Goal: Task Accomplishment & Management: Complete application form

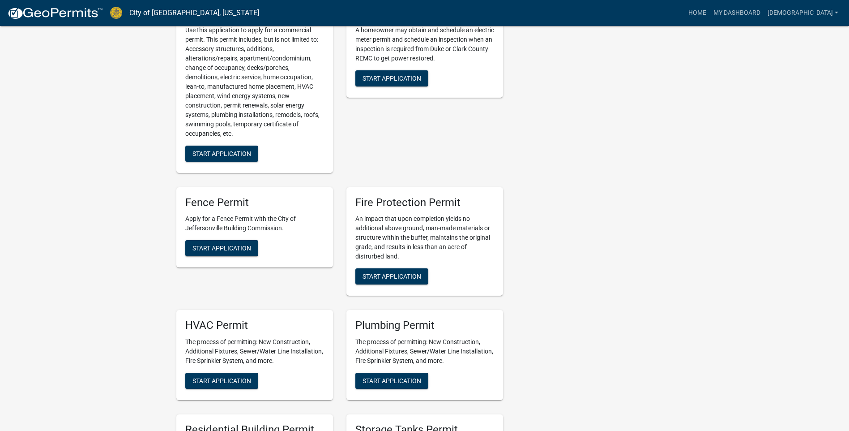
scroll to position [358, 0]
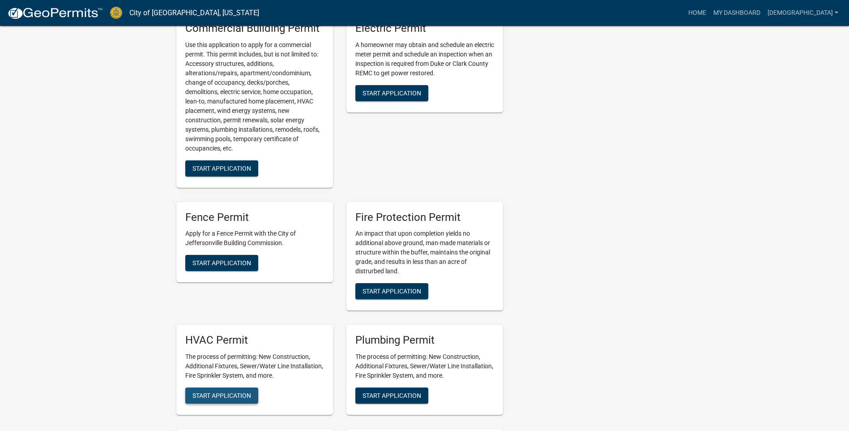
click at [225, 392] on span "Start Application" at bounding box center [221, 395] width 59 height 7
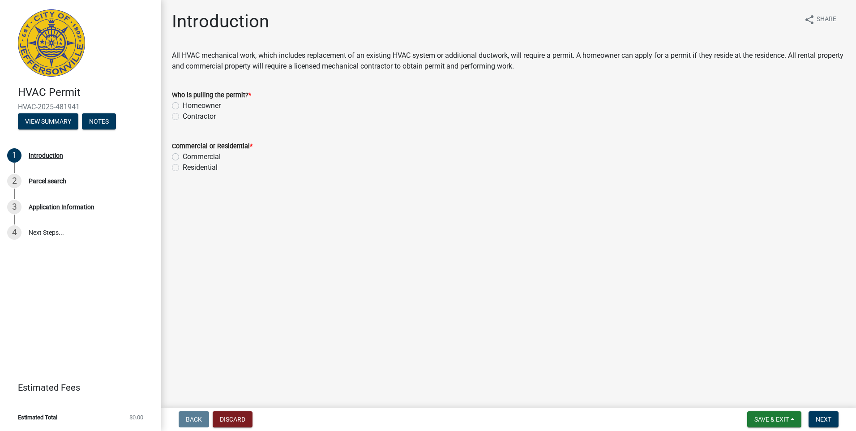
click at [183, 117] on label "Contractor" at bounding box center [199, 116] width 33 height 11
click at [183, 117] on input "Contractor" at bounding box center [186, 114] width 6 height 6
radio input "true"
click at [183, 168] on label "Residential" at bounding box center [200, 167] width 35 height 11
click at [183, 168] on input "Residential" at bounding box center [186, 165] width 6 height 6
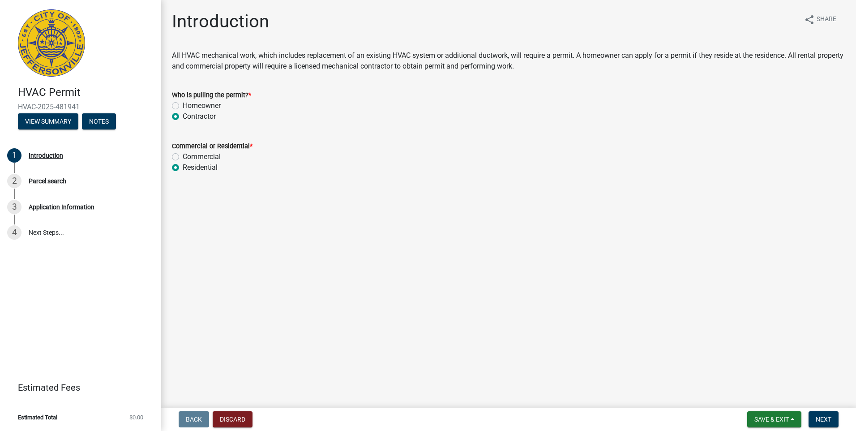
radio input "true"
click at [827, 416] on span "Next" at bounding box center [824, 418] width 16 height 7
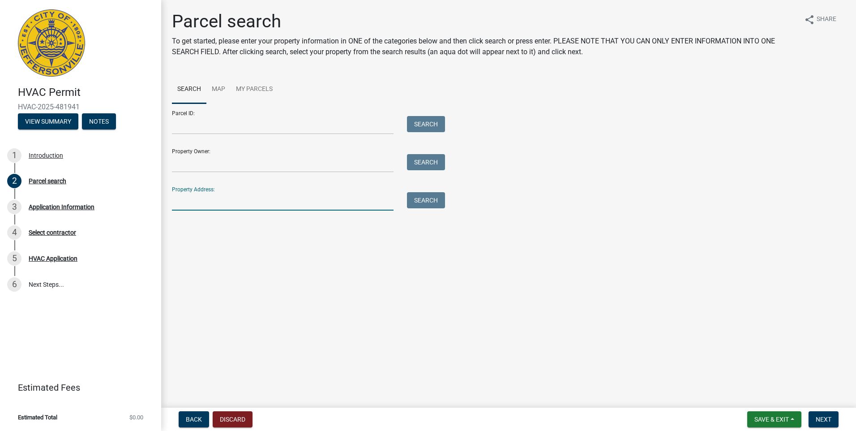
click at [180, 200] on input "Property Address:" at bounding box center [283, 201] width 222 height 18
click at [414, 200] on button "Search" at bounding box center [426, 200] width 38 height 16
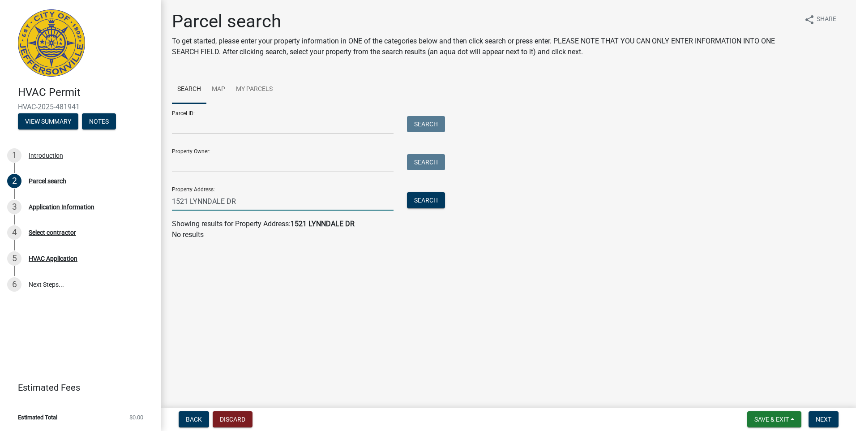
click at [208, 203] on input "1521 LYNNDALE DR" at bounding box center [283, 201] width 222 height 18
type input "1521 LYNNEDALE DR"
click at [421, 199] on button "Search" at bounding box center [426, 200] width 38 height 16
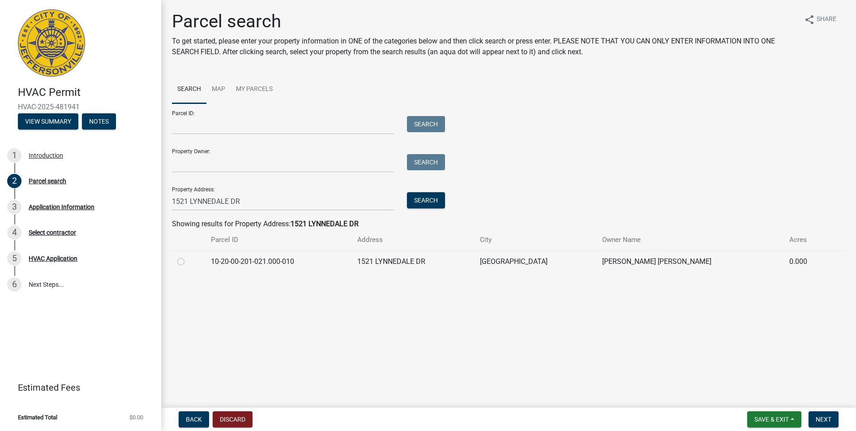
click at [188, 256] on label at bounding box center [188, 256] width 0 height 0
click at [188, 261] on input "radio" at bounding box center [191, 259] width 6 height 6
radio input "true"
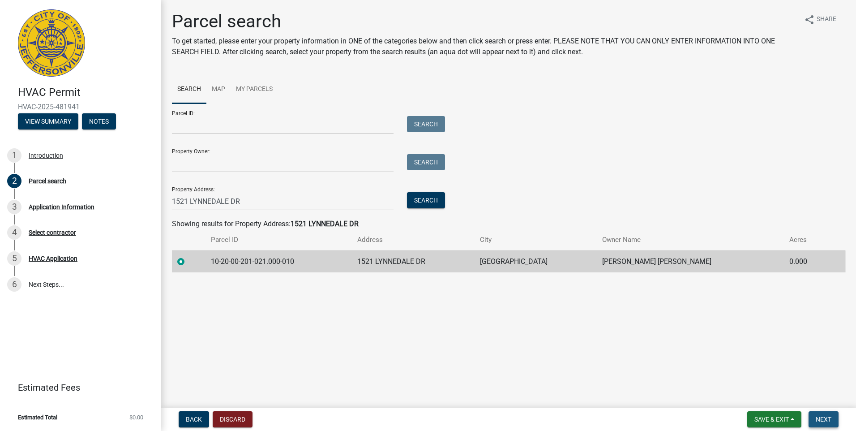
click at [824, 417] on span "Next" at bounding box center [824, 418] width 16 height 7
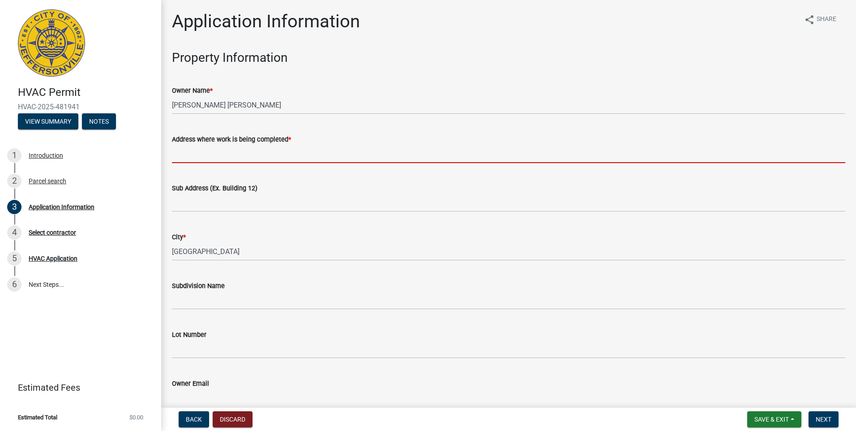
click at [185, 154] on input "Address where work is being completed *" at bounding box center [508, 154] width 673 height 18
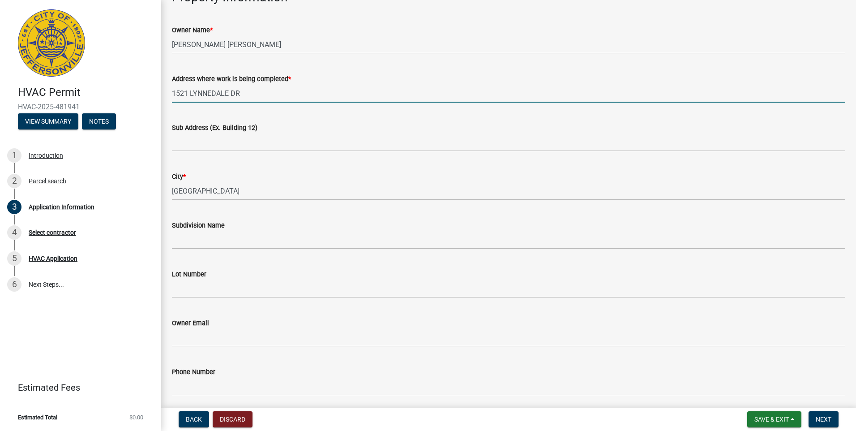
scroll to position [90, 0]
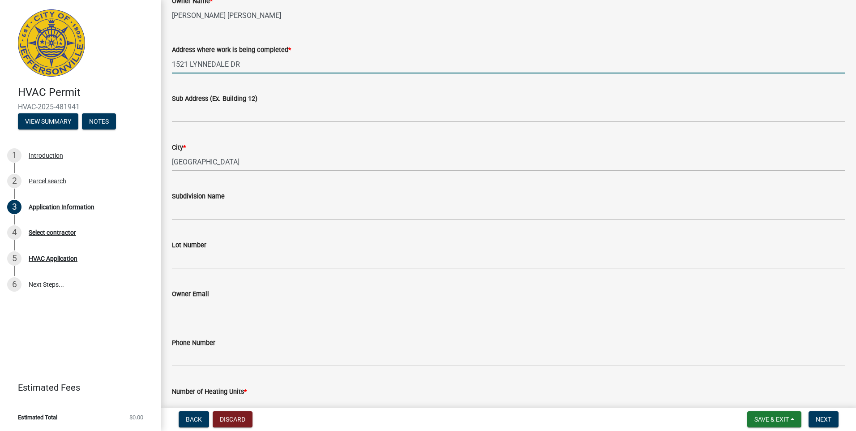
type input "1521 LYNNEDALE DR"
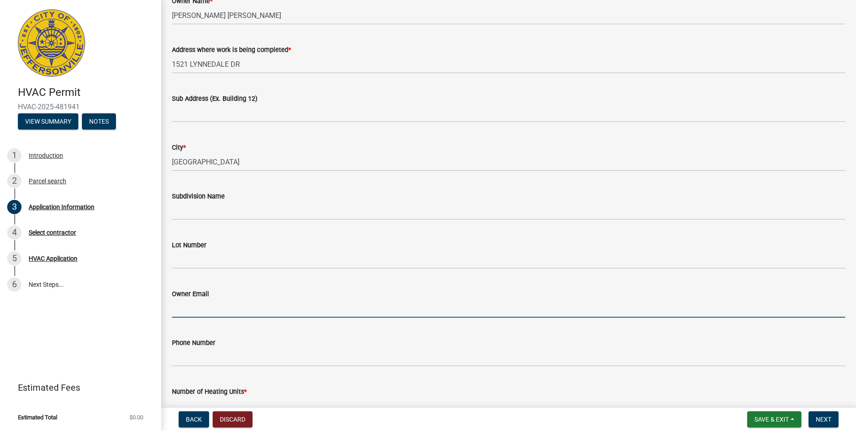
click at [190, 309] on input "Owner Email" at bounding box center [508, 308] width 673 height 18
type input "[EMAIL_ADDRESS][DOMAIN_NAME]"
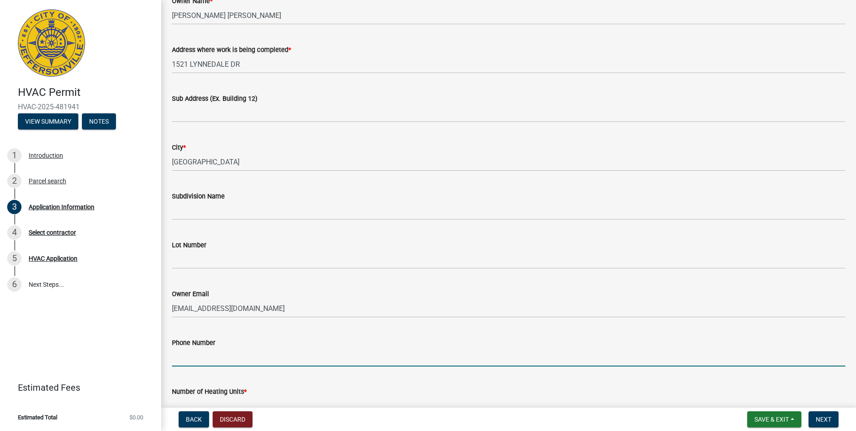
click at [191, 359] on input "Phone Number" at bounding box center [508, 357] width 673 height 18
type input "[PHONE_NUMBER]"
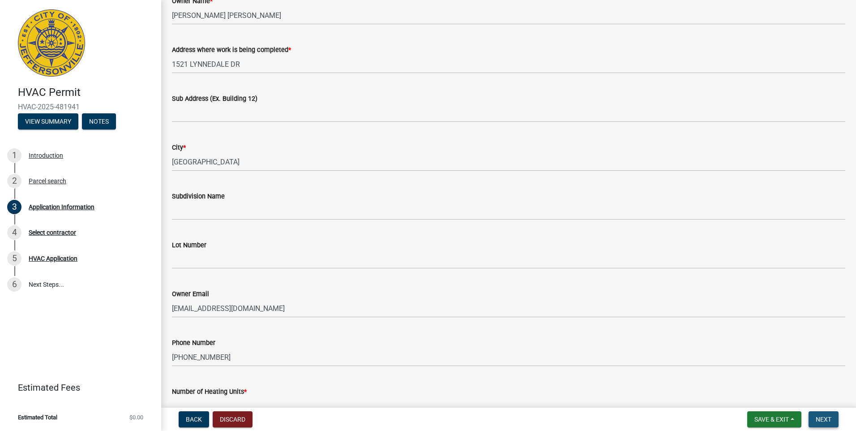
click at [827, 419] on span "Next" at bounding box center [824, 418] width 16 height 7
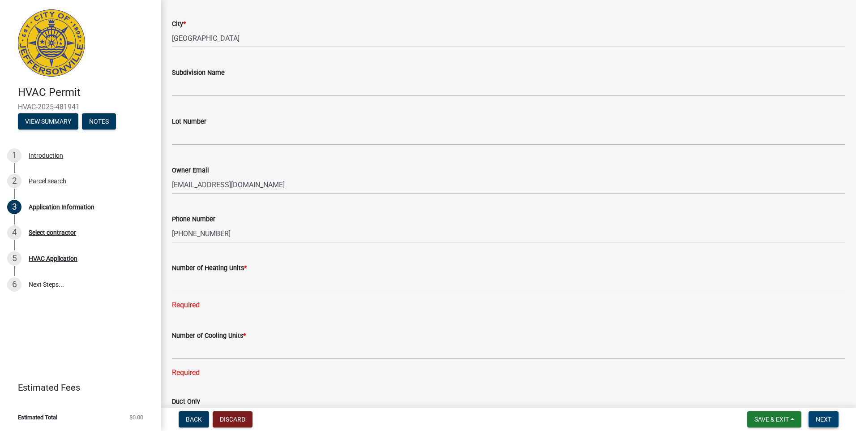
scroll to position [269, 0]
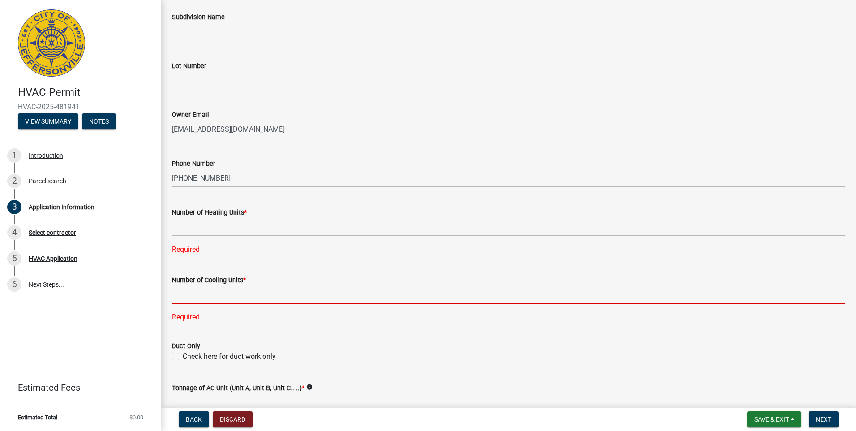
click at [186, 291] on input "text" at bounding box center [508, 294] width 673 height 18
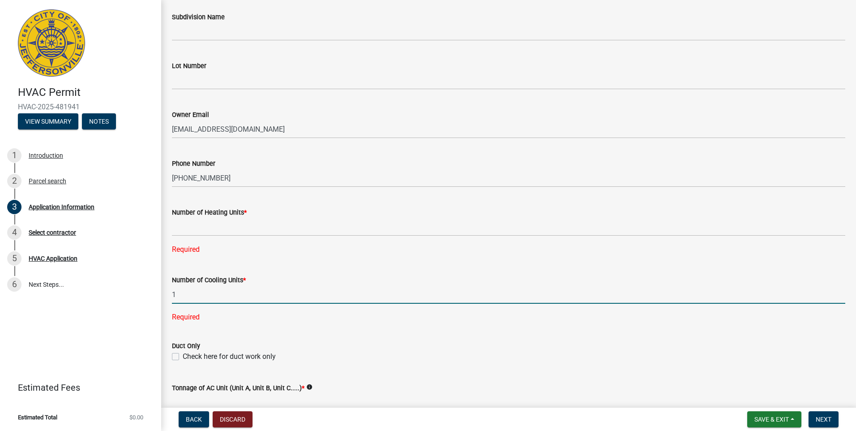
type input "1"
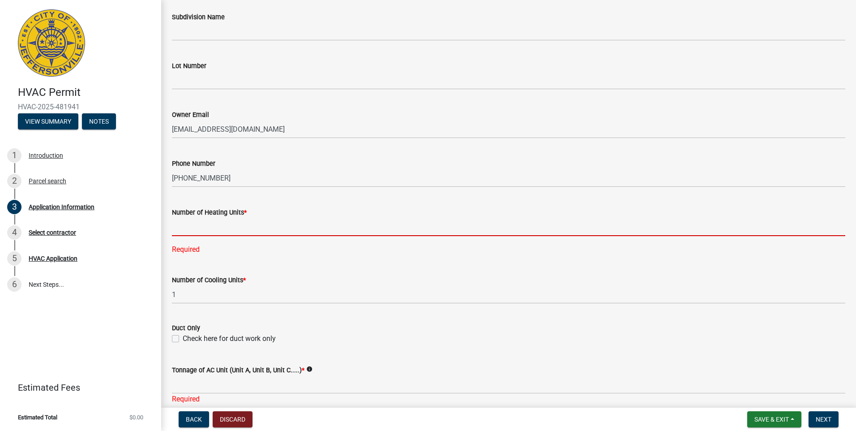
click at [181, 225] on input "text" at bounding box center [508, 227] width 673 height 18
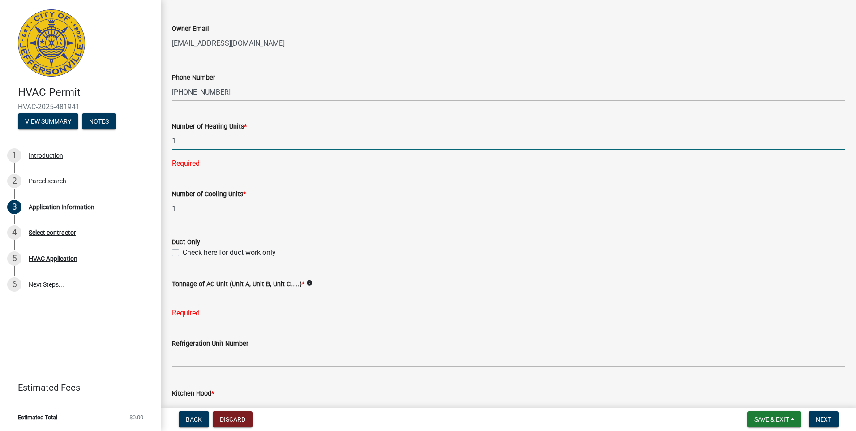
scroll to position [358, 0]
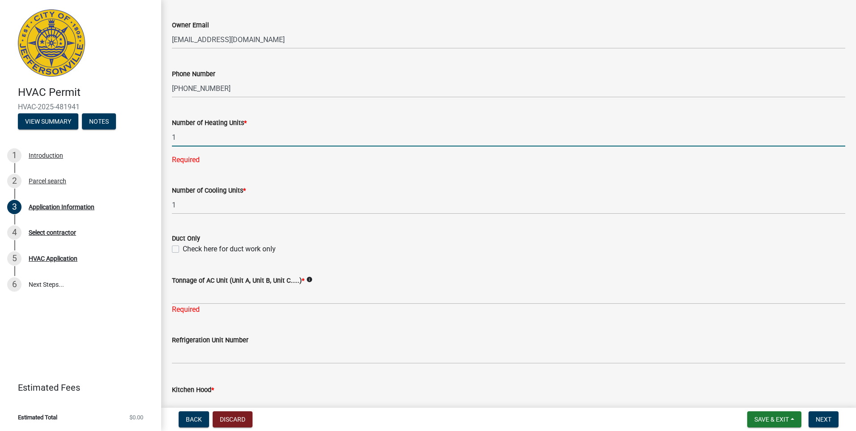
type input "1"
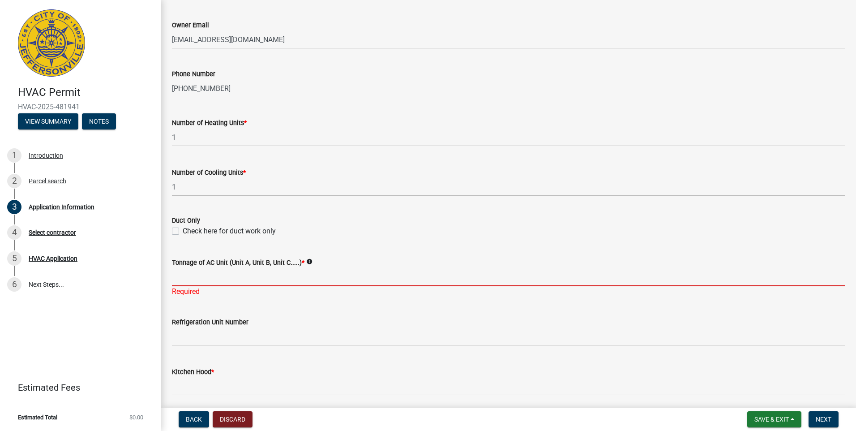
click at [180, 295] on div "Tonnage of AC Unit (Unit A, Unit B, Unit C.....) * info Required" at bounding box center [508, 270] width 673 height 52
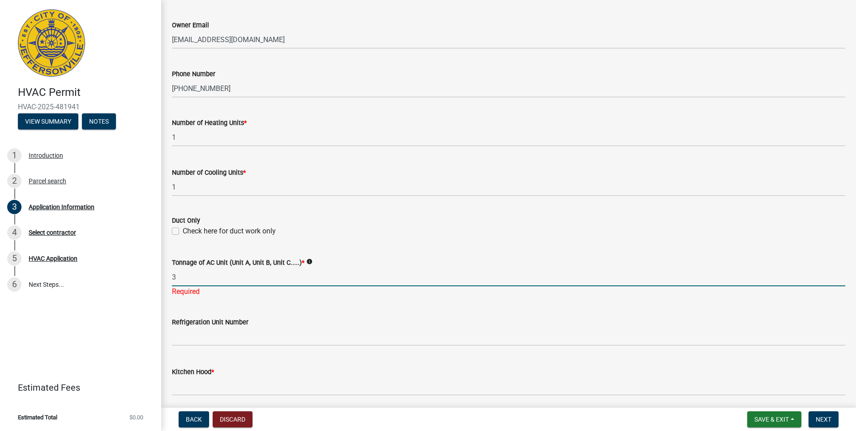
type input "3"
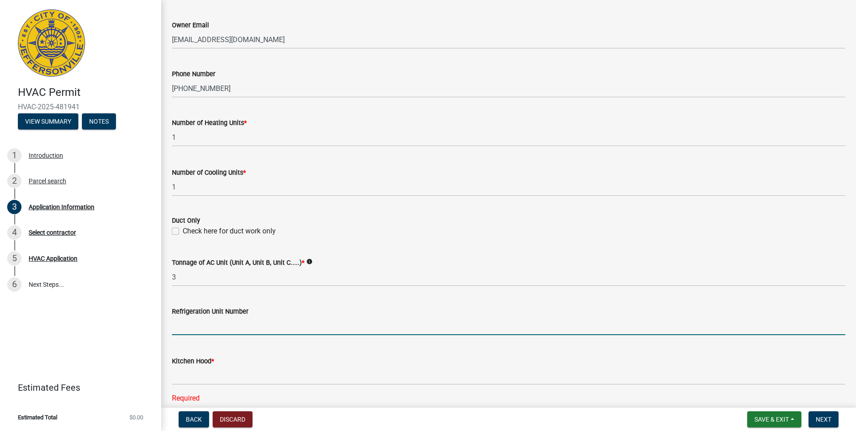
click at [214, 339] on wm-data-entity-input "Refrigeration Unit Number" at bounding box center [508, 318] width 673 height 50
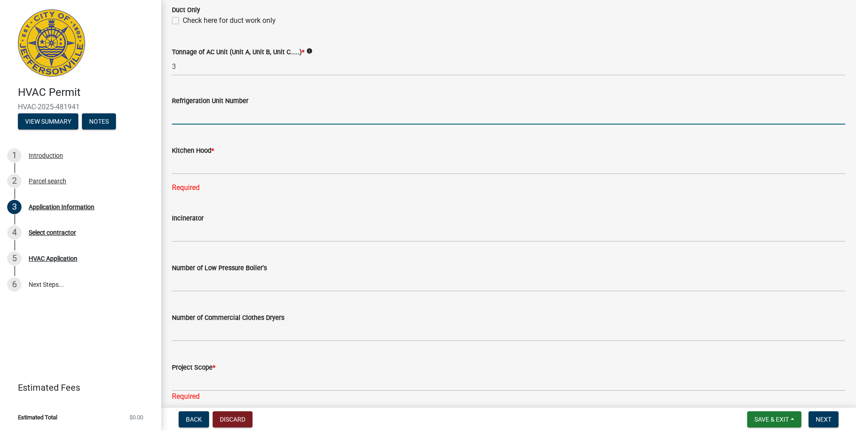
scroll to position [582, 0]
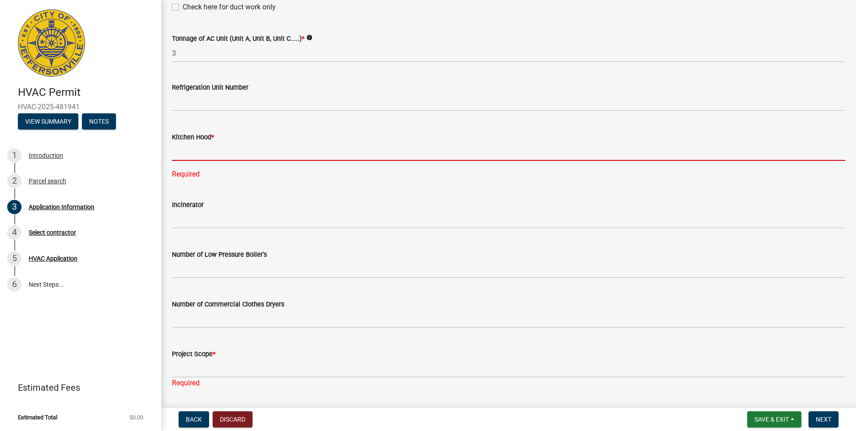
click at [193, 155] on input "text" at bounding box center [508, 151] width 673 height 18
type input "0"
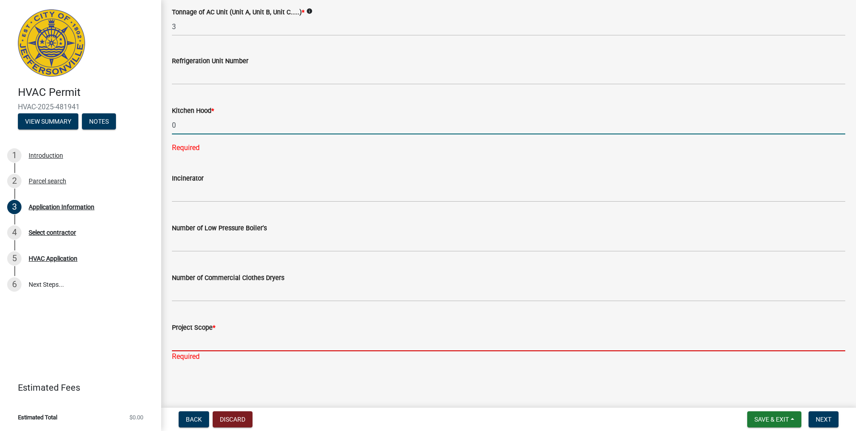
scroll to position [590, 0]
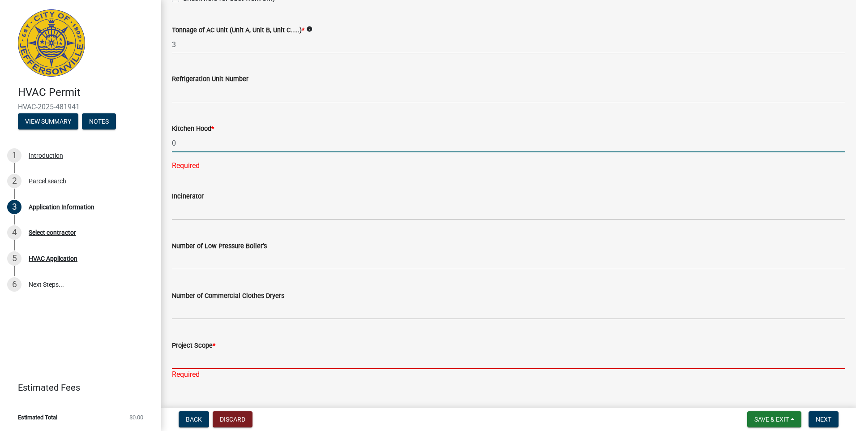
click at [178, 351] on input "Project Scope *" at bounding box center [508, 360] width 673 height 18
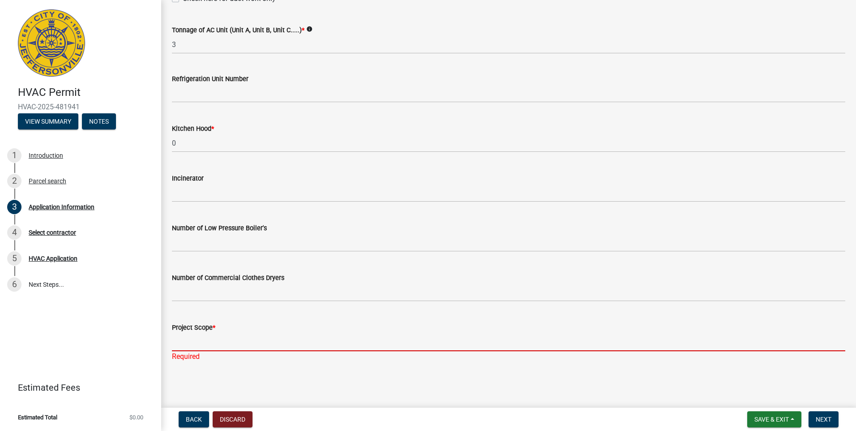
type input "Replacing the HVAC unit"
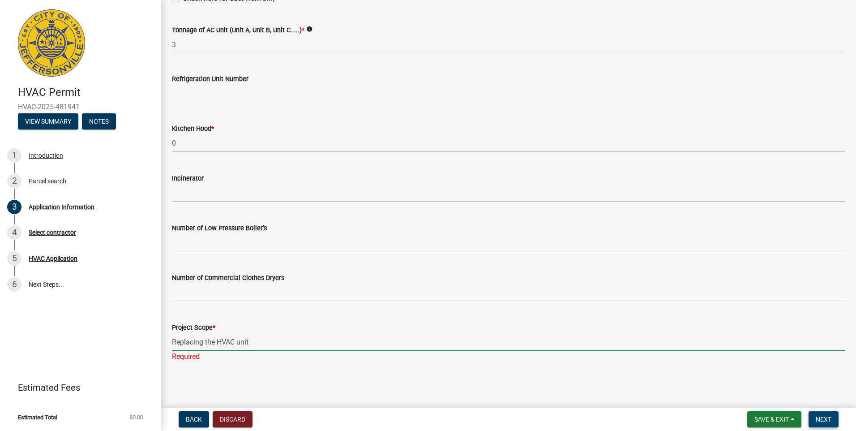
scroll to position [580, 0]
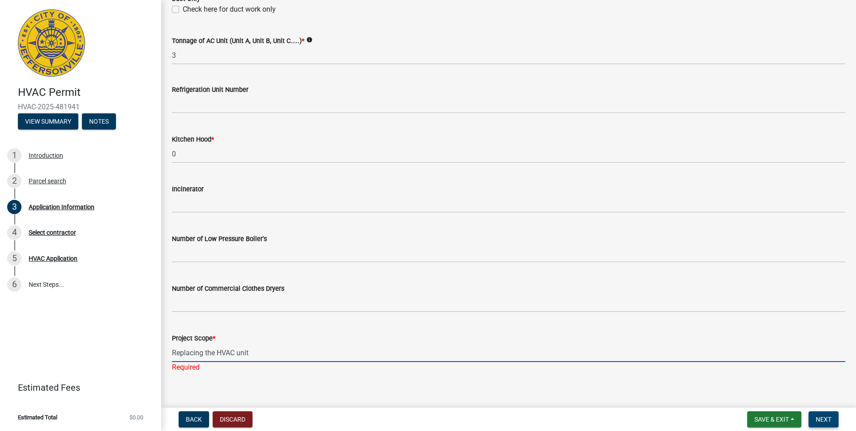
click at [834, 416] on button "Next" at bounding box center [823, 419] width 30 height 16
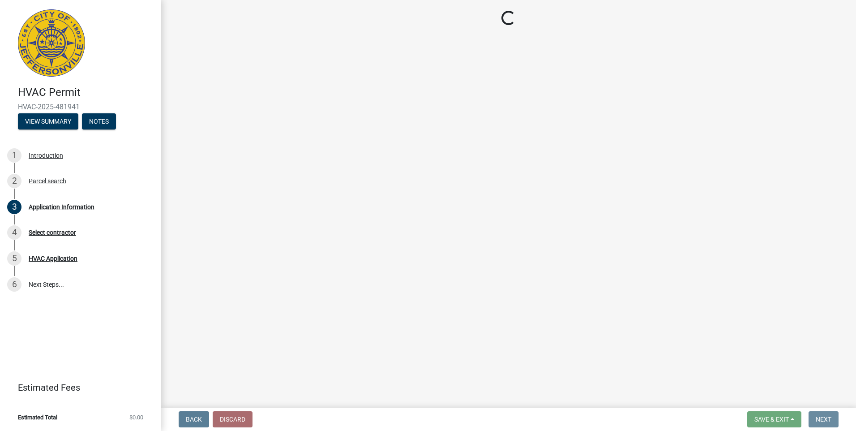
scroll to position [0, 0]
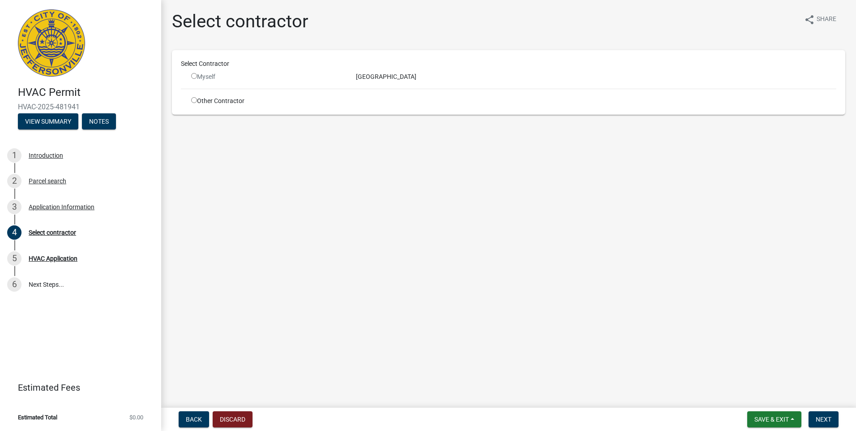
click at [193, 78] on input "radio" at bounding box center [194, 76] width 6 height 6
click at [195, 76] on input "radio" at bounding box center [194, 76] width 6 height 6
click at [829, 420] on span "Next" at bounding box center [824, 418] width 16 height 7
click at [203, 76] on div "Myself" at bounding box center [266, 76] width 151 height 9
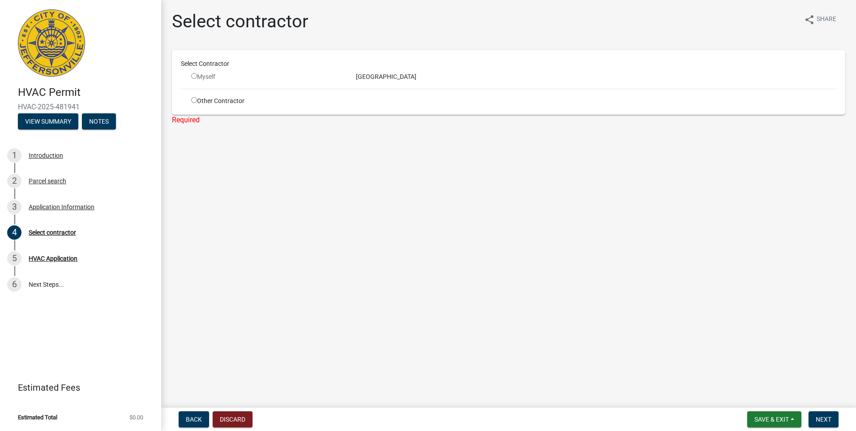
click at [360, 76] on div "[GEOGRAPHIC_DATA]" at bounding box center [596, 76] width 494 height 9
click at [192, 73] on input "radio" at bounding box center [194, 76] width 6 height 6
click at [194, 77] on input "radio" at bounding box center [194, 76] width 6 height 6
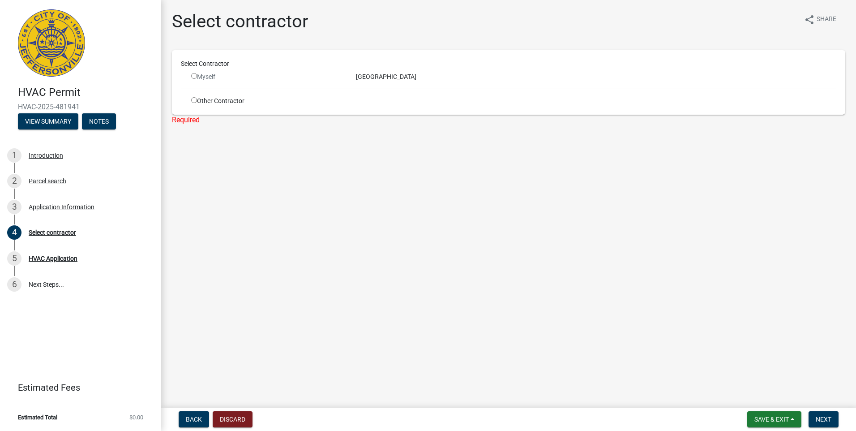
click at [194, 77] on input "radio" at bounding box center [194, 76] width 6 height 6
radio input "false"
click at [192, 99] on input "radio" at bounding box center [194, 100] width 6 height 6
radio input "true"
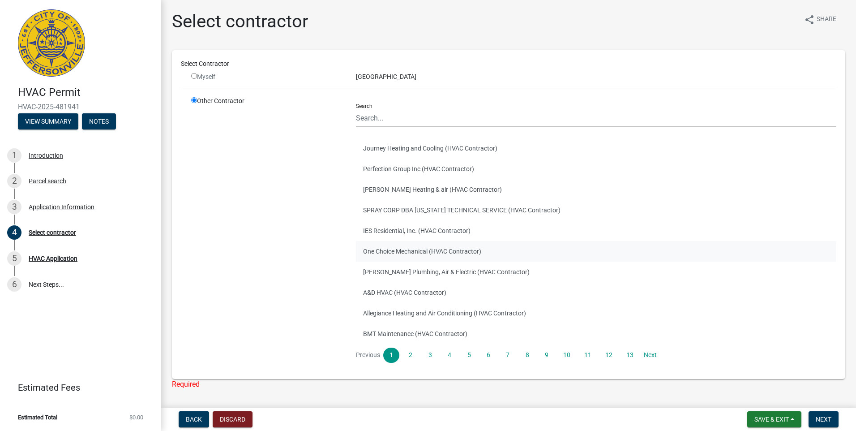
scroll to position [28, 0]
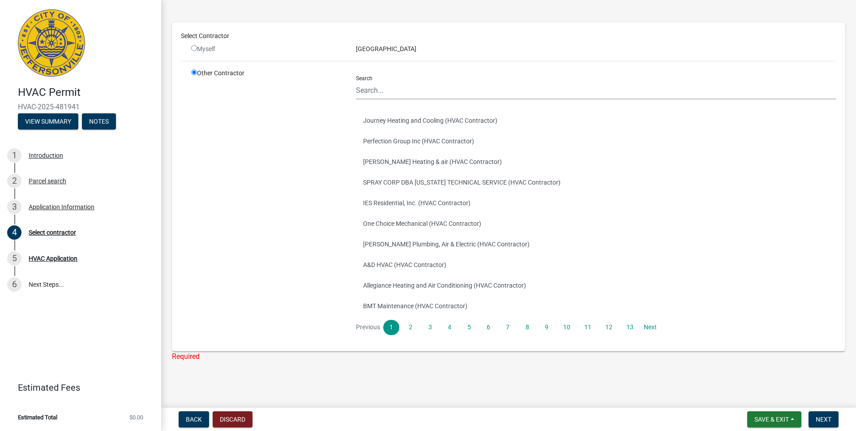
click at [194, 48] on input "radio" at bounding box center [194, 48] width 6 height 6
radio input "false"
radio input "true"
click at [196, 75] on input "radio" at bounding box center [194, 72] width 6 height 6
click at [428, 48] on div "[GEOGRAPHIC_DATA]" at bounding box center [596, 48] width 494 height 9
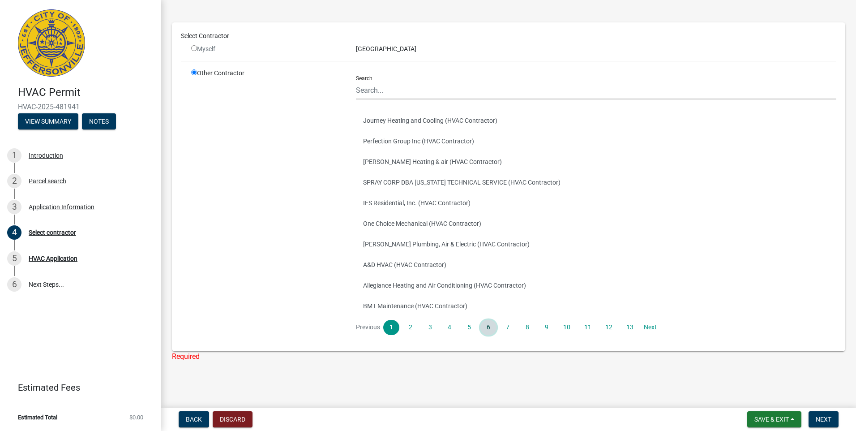
click at [492, 327] on link "6" at bounding box center [488, 327] width 16 height 15
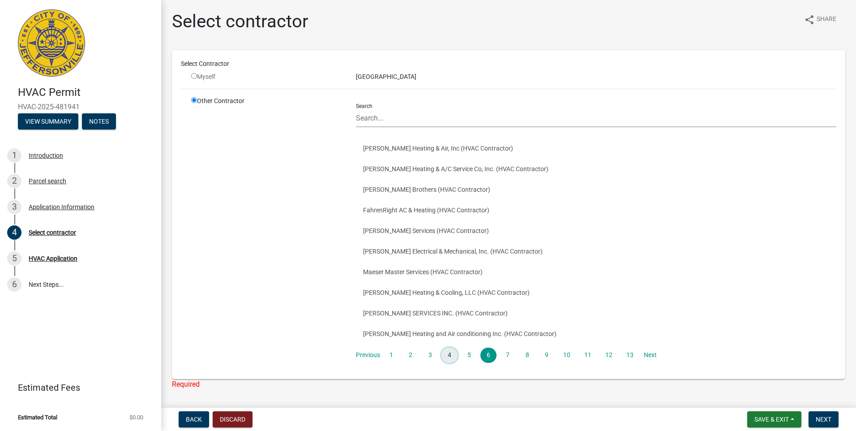
click at [448, 355] on link "4" at bounding box center [449, 354] width 16 height 15
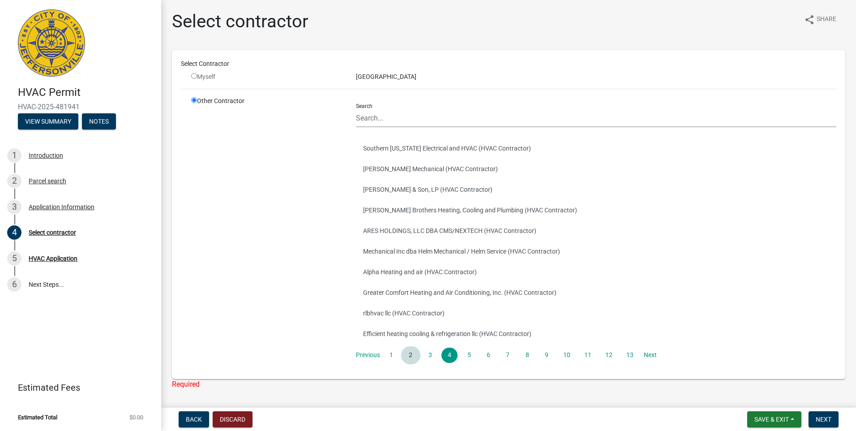
click at [409, 354] on link "2" at bounding box center [410, 354] width 16 height 15
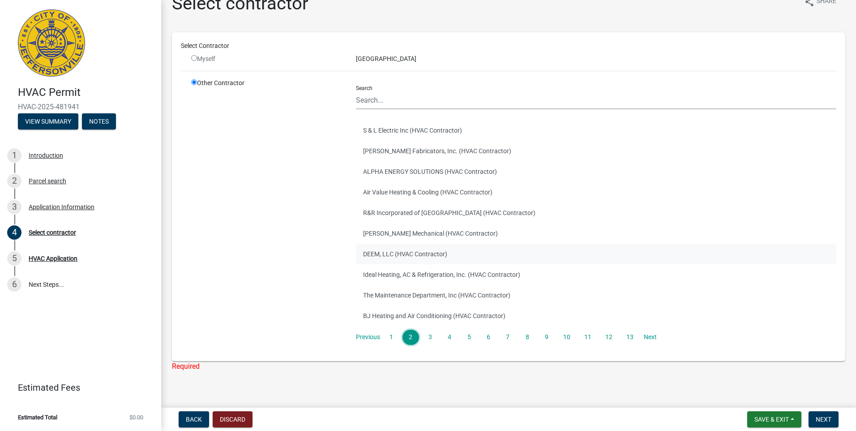
scroll to position [28, 0]
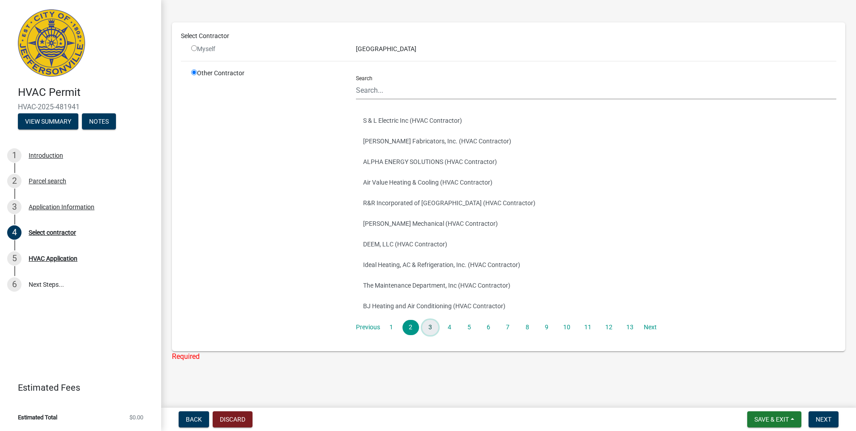
click at [431, 328] on link "3" at bounding box center [430, 327] width 16 height 15
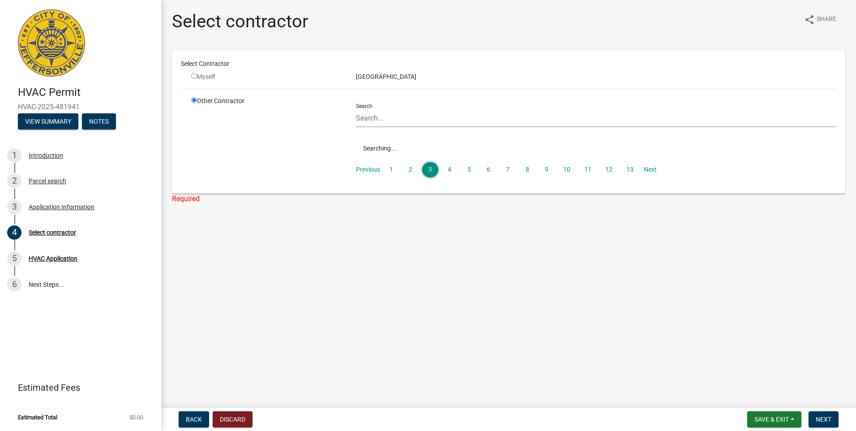
scroll to position [0, 0]
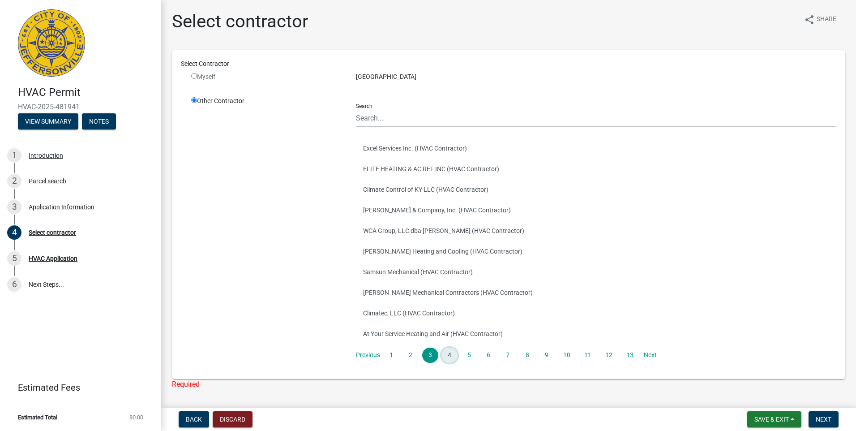
click at [450, 351] on link "4" at bounding box center [449, 354] width 16 height 15
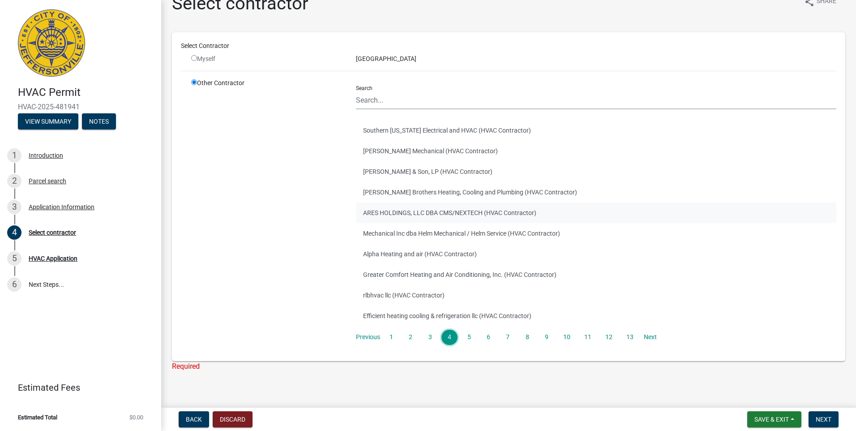
scroll to position [28, 0]
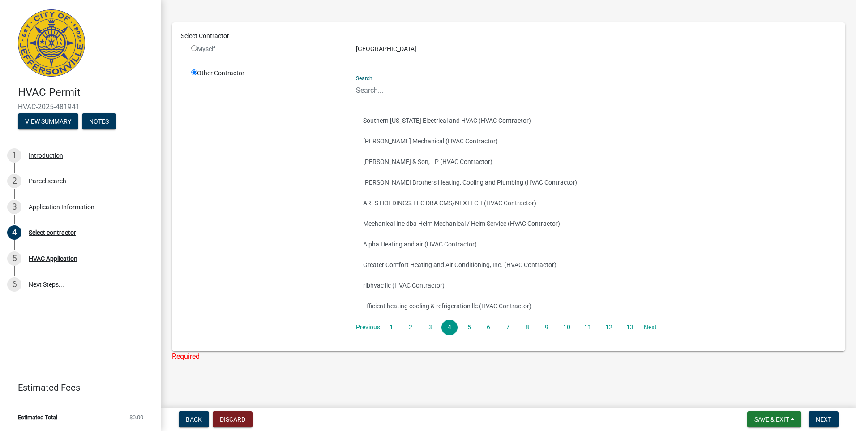
click at [366, 96] on input "Search" at bounding box center [596, 90] width 480 height 18
click at [194, 70] on input "radio" at bounding box center [194, 72] width 6 height 6
click at [193, 48] on input "radio" at bounding box center [194, 48] width 6 height 6
radio input "false"
radio input "true"
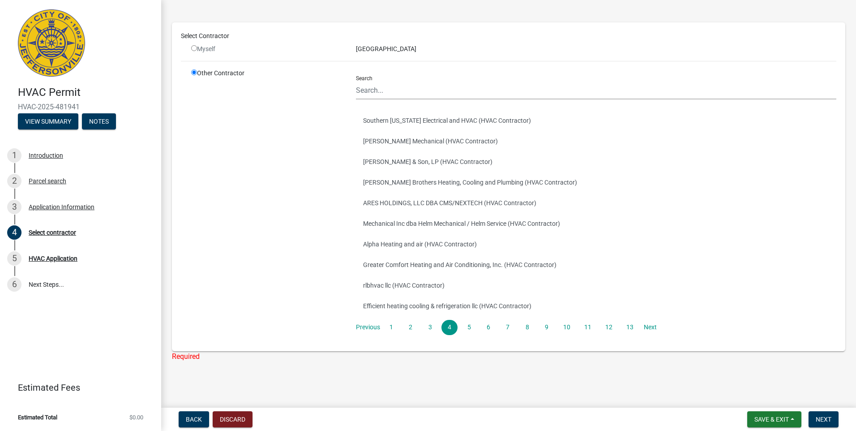
click at [193, 48] on input "radio" at bounding box center [194, 48] width 6 height 6
radio input "false"
radio input "true"
click at [194, 419] on span "Back" at bounding box center [194, 418] width 16 height 7
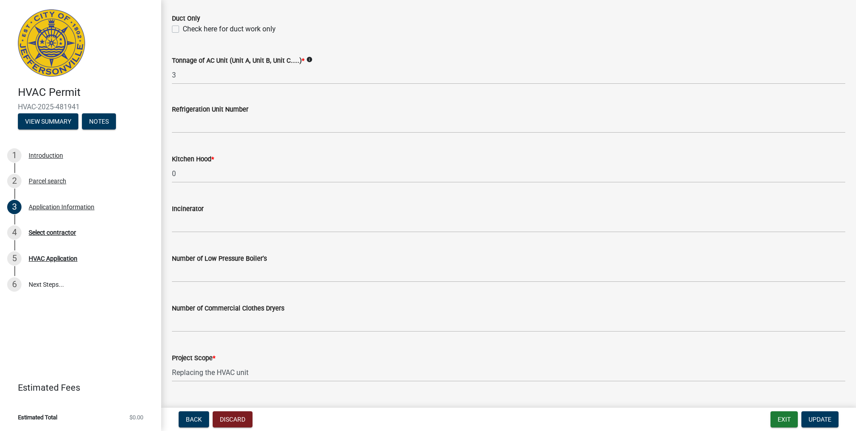
scroll to position [580, 0]
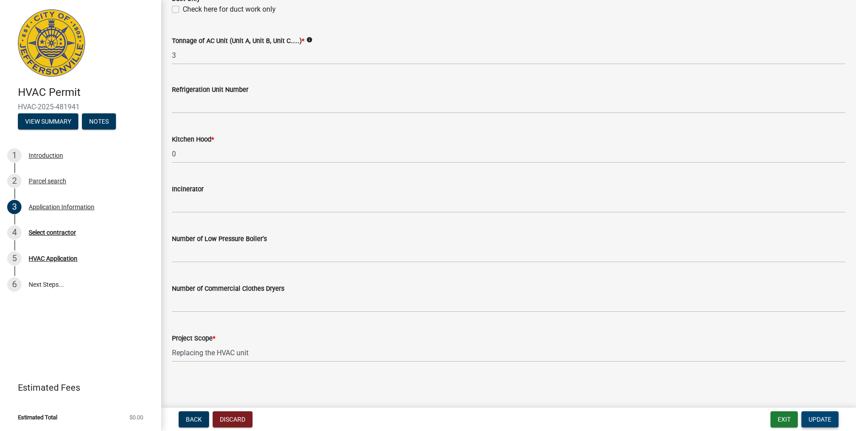
click at [816, 416] on span "Update" at bounding box center [819, 418] width 23 height 7
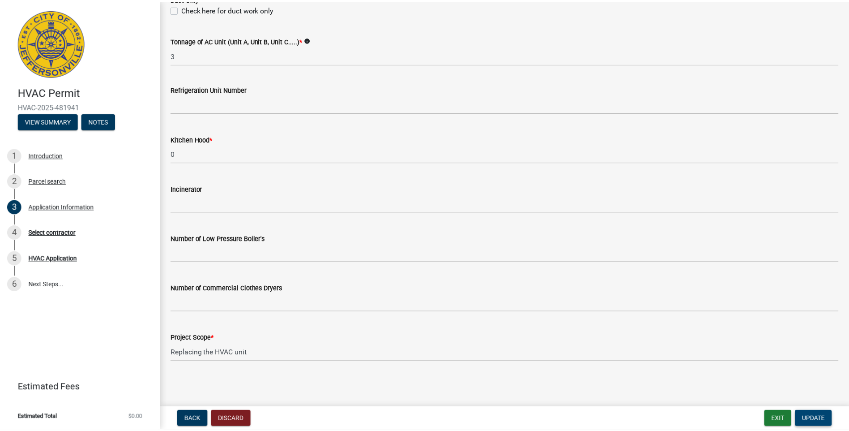
scroll to position [0, 0]
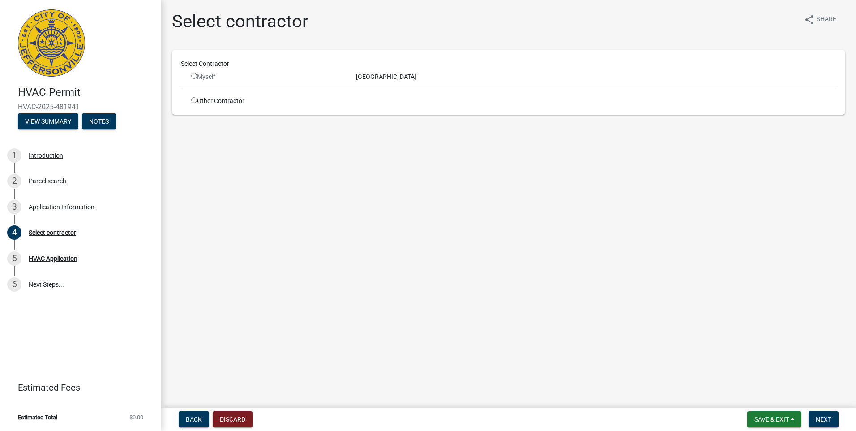
click at [194, 75] on input "radio" at bounding box center [194, 76] width 6 height 6
click at [194, 76] on input "radio" at bounding box center [194, 76] width 6 height 6
click at [398, 77] on div "[GEOGRAPHIC_DATA]" at bounding box center [596, 76] width 494 height 9
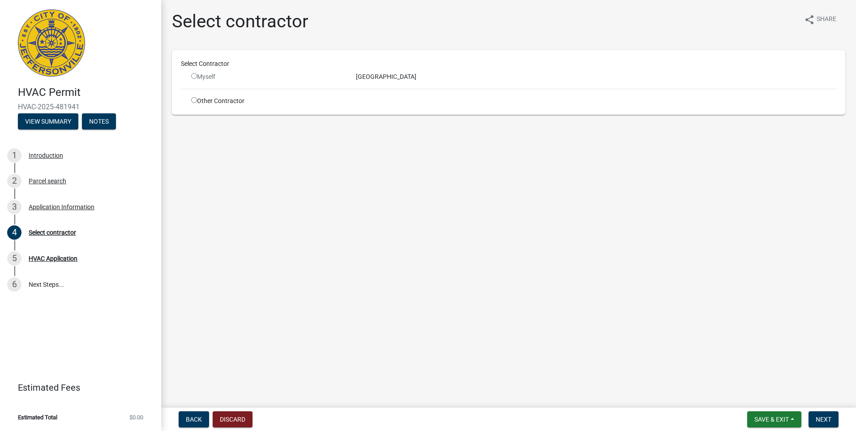
click at [398, 77] on div "[GEOGRAPHIC_DATA]" at bounding box center [596, 76] width 494 height 9
drag, startPoint x: 398, startPoint y: 77, endPoint x: 371, endPoint y: 75, distance: 27.4
click at [371, 75] on div "[GEOGRAPHIC_DATA]" at bounding box center [596, 76] width 494 height 9
drag, startPoint x: 357, startPoint y: 75, endPoint x: 446, endPoint y: 82, distance: 89.4
click at [446, 82] on div "Select Contractor Myself Kentuckiana Comfort Center Other Contractor" at bounding box center [508, 82] width 655 height 47
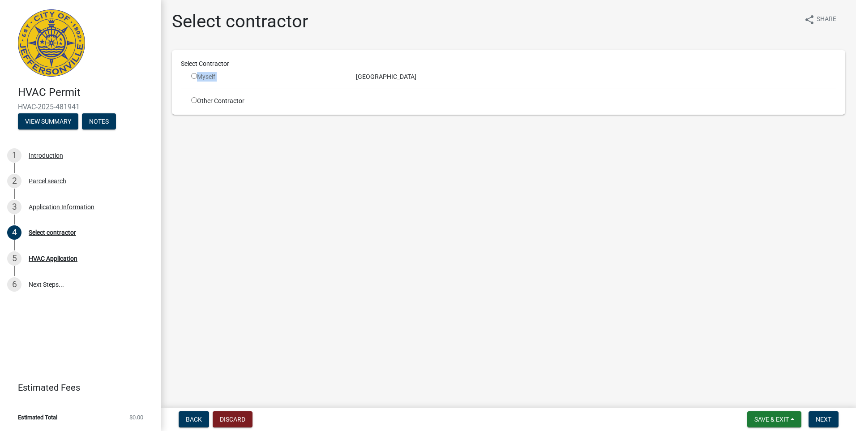
drag, startPoint x: 446, startPoint y: 82, endPoint x: 424, endPoint y: 78, distance: 22.3
copy div "Myself"
click at [195, 75] on input "radio" at bounding box center [194, 76] width 6 height 6
radio input "false"
click at [192, 100] on input "radio" at bounding box center [194, 100] width 6 height 6
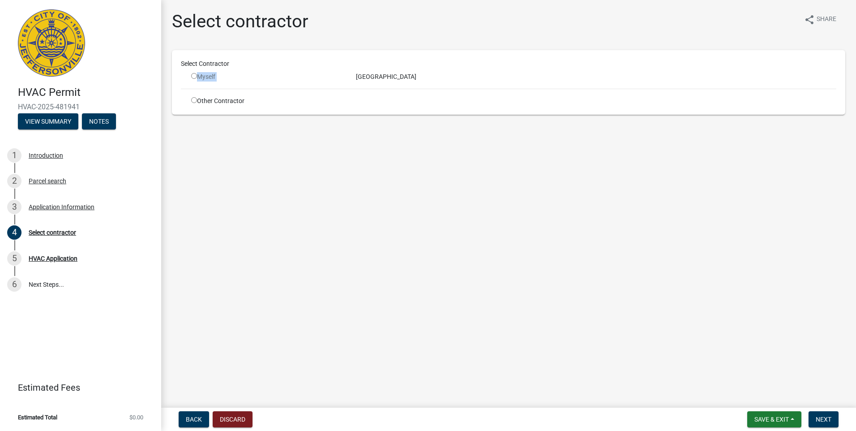
radio input "true"
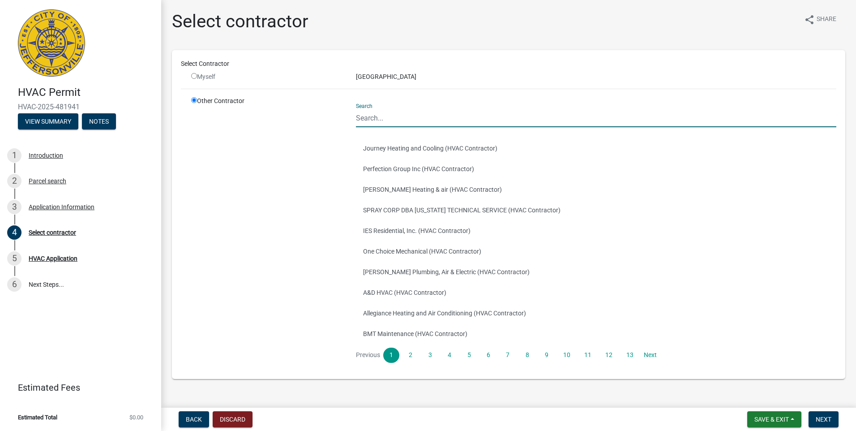
paste input "[GEOGRAPHIC_DATA]"
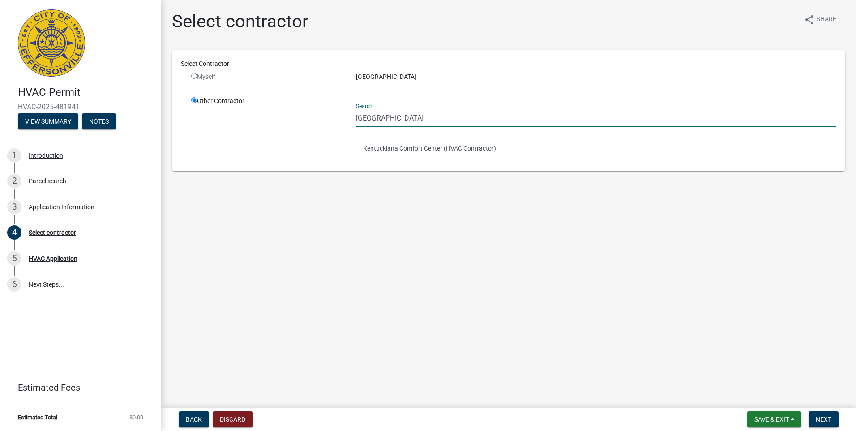
type input "[GEOGRAPHIC_DATA]"
click at [418, 147] on button "Kentuckiana Comfort Center (HVAC Contractor)" at bounding box center [596, 148] width 480 height 21
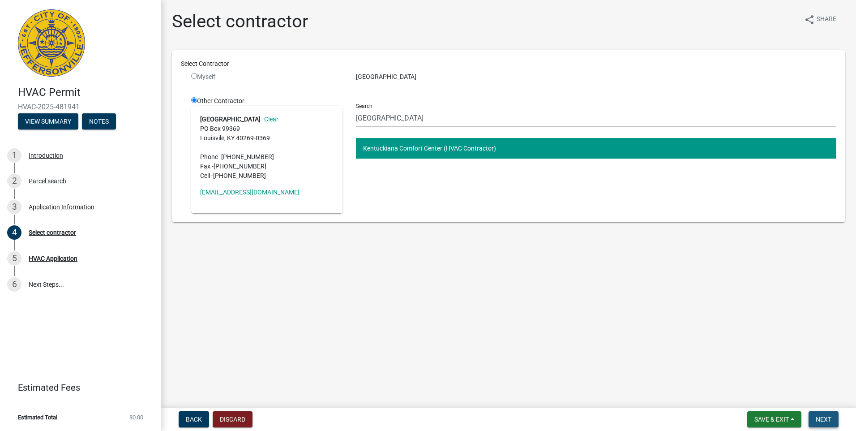
click at [825, 422] on span "Next" at bounding box center [824, 418] width 16 height 7
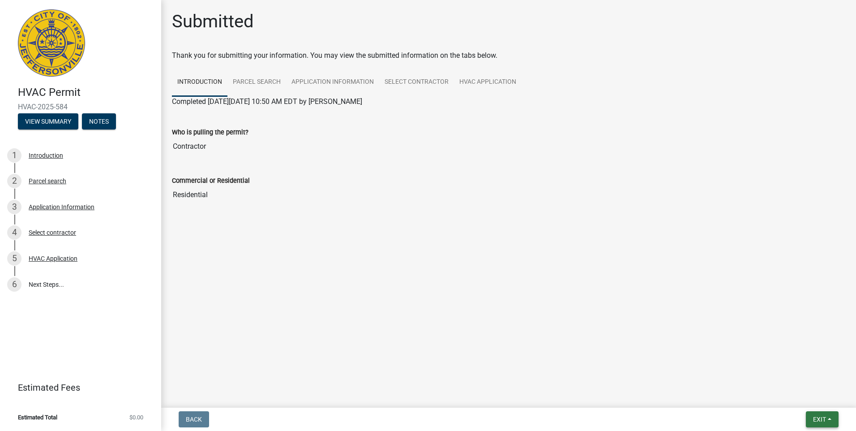
click at [817, 418] on span "Exit" at bounding box center [819, 418] width 13 height 7
click at [809, 398] on button "Save & Exit" at bounding box center [803, 395] width 72 height 21
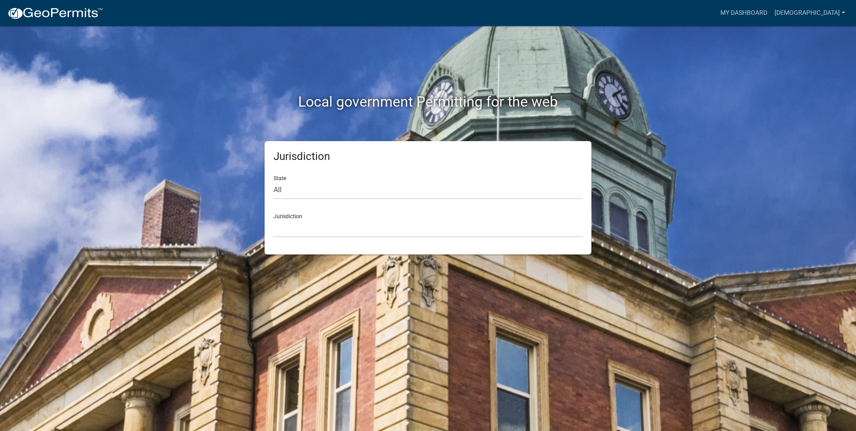
click at [675, 81] on div "Local government Permitting for the web" at bounding box center [428, 83] width 510 height 115
click at [771, 9] on link "My Dashboard" at bounding box center [744, 12] width 54 height 17
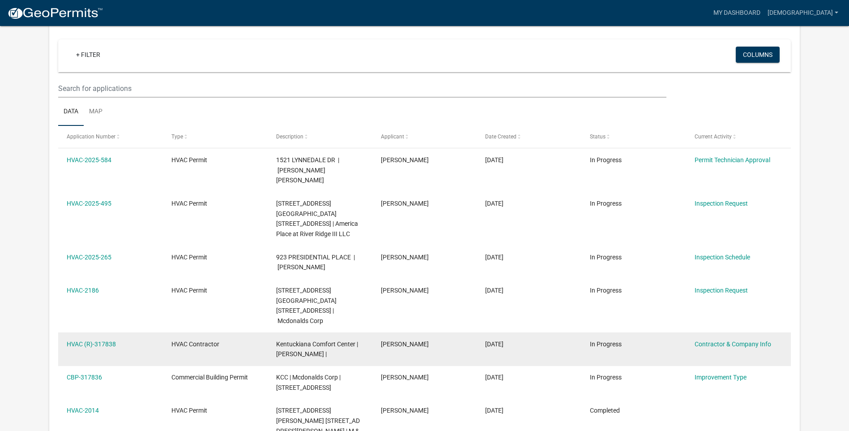
scroll to position [29, 0]
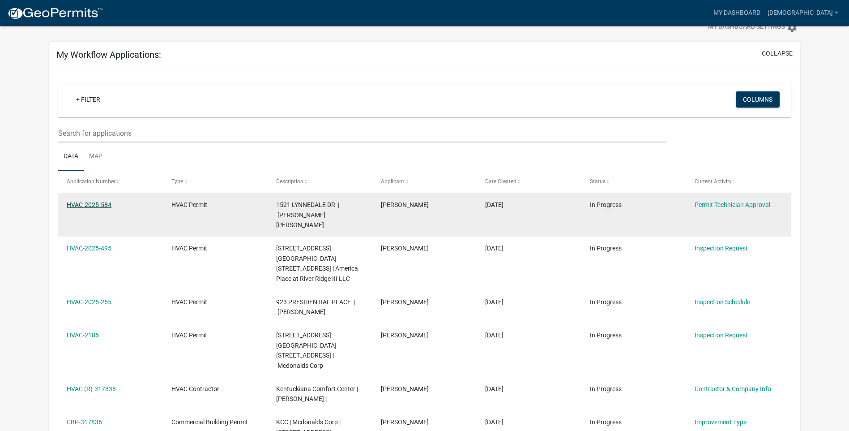
click at [103, 202] on link "HVAC-2025-584" at bounding box center [89, 204] width 45 height 7
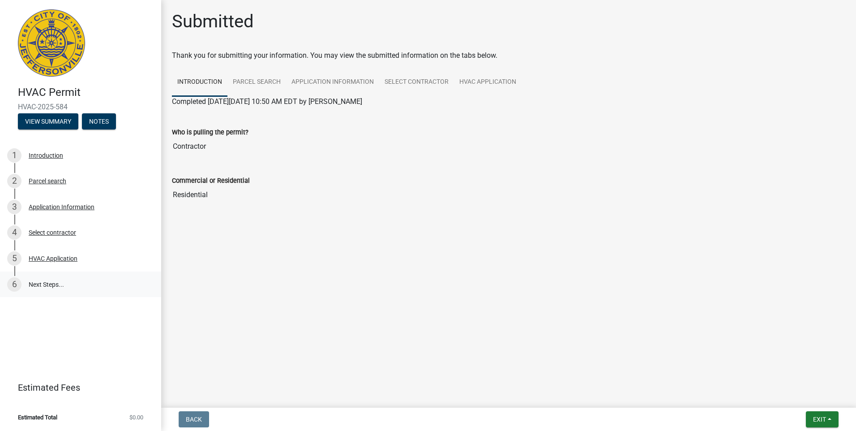
click at [47, 286] on link "6 Next Steps..." at bounding box center [80, 284] width 161 height 26
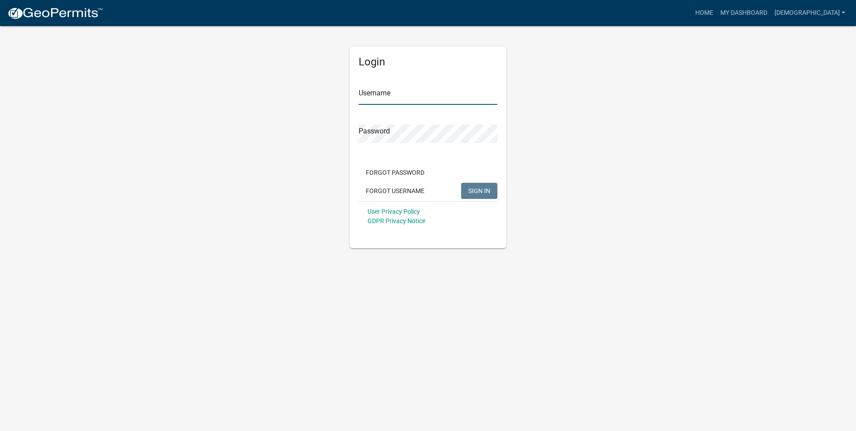
type input "[DEMOGRAPHIC_DATA]"
click at [480, 192] on span "SIGN IN" at bounding box center [479, 190] width 22 height 7
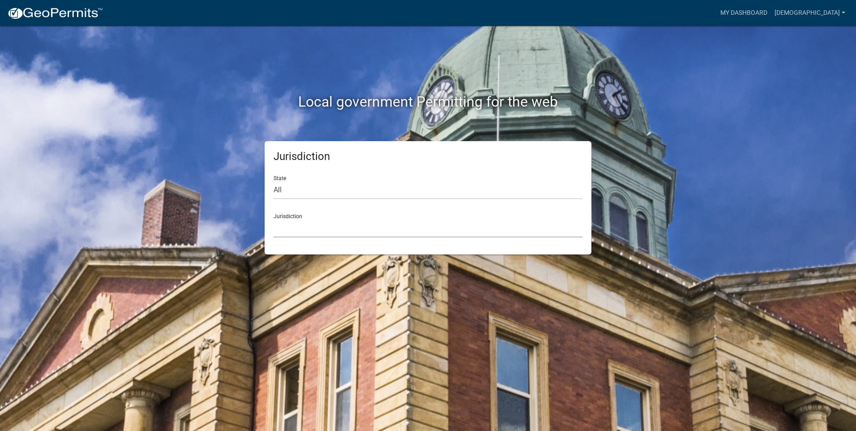
click at [344, 227] on select "Custer County, Colorado Carroll County, Georgia Cook County, Georgia Crawford C…" at bounding box center [428, 228] width 309 height 18
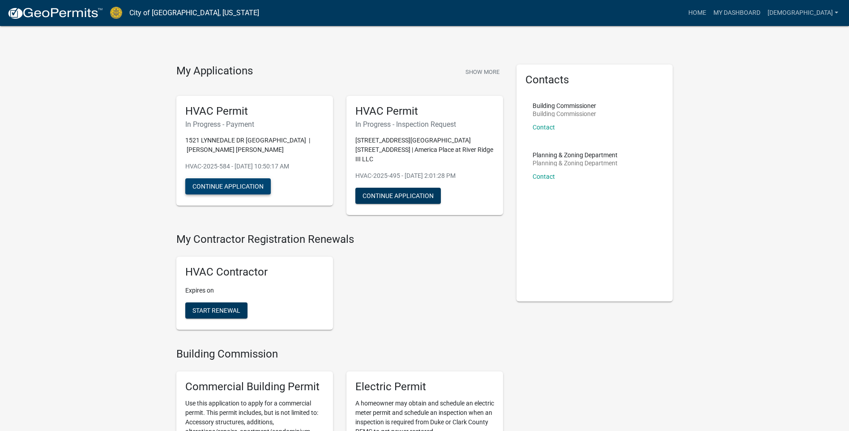
click at [244, 185] on button "Continue Application" at bounding box center [228, 186] width 86 height 16
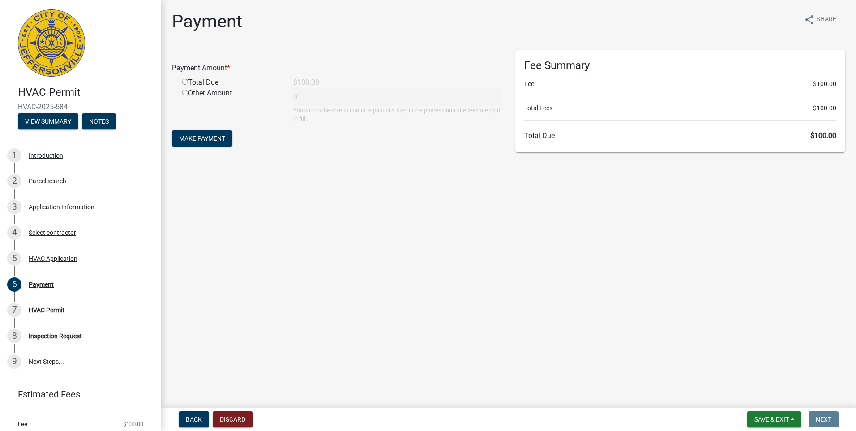
click at [184, 84] on input "radio" at bounding box center [185, 82] width 6 height 6
radio input "true"
type input "100"
click at [215, 138] on span "Make Payment" at bounding box center [202, 138] width 46 height 7
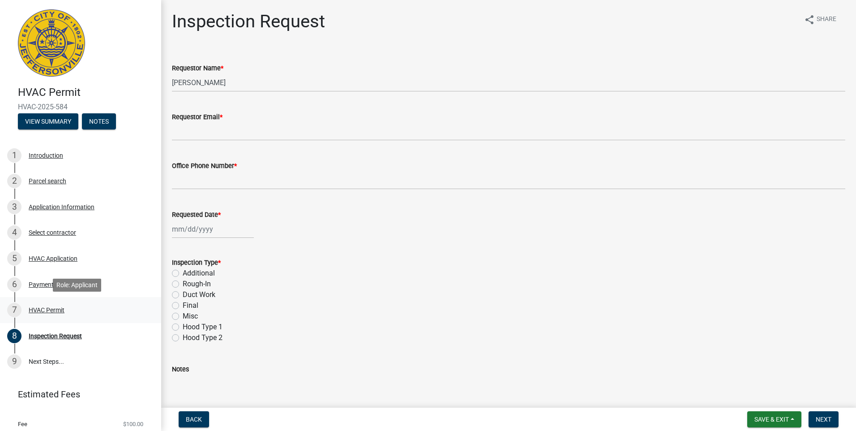
click at [51, 312] on div "HVAC Permit" at bounding box center [47, 310] width 36 height 6
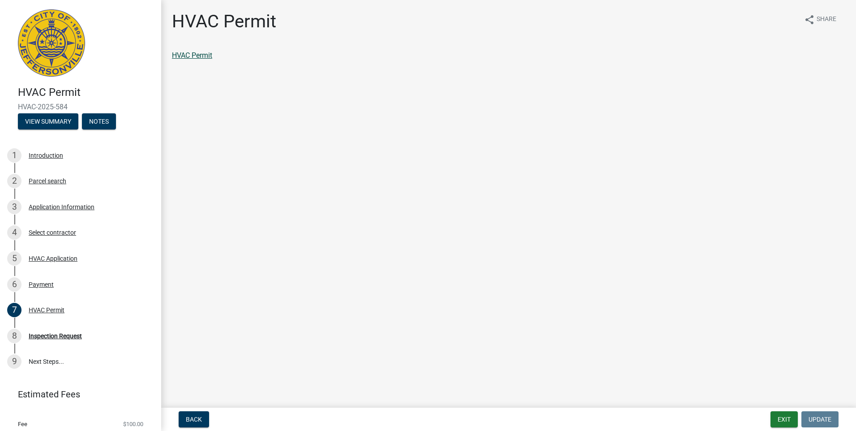
click at [207, 57] on link "HVAC Permit" at bounding box center [192, 55] width 40 height 9
